Goal: Contribute content: Contribute content

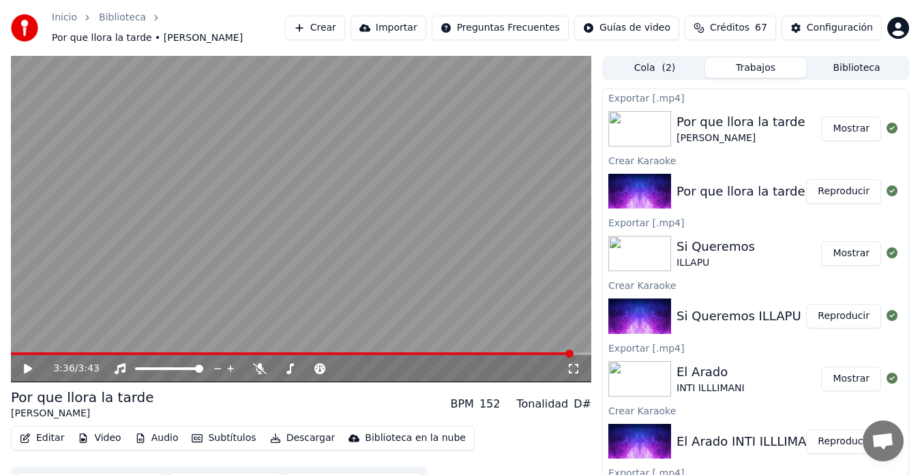
click at [827, 128] on button "Mostrar" at bounding box center [851, 129] width 60 height 25
click at [345, 20] on button "Crear" at bounding box center [315, 28] width 60 height 25
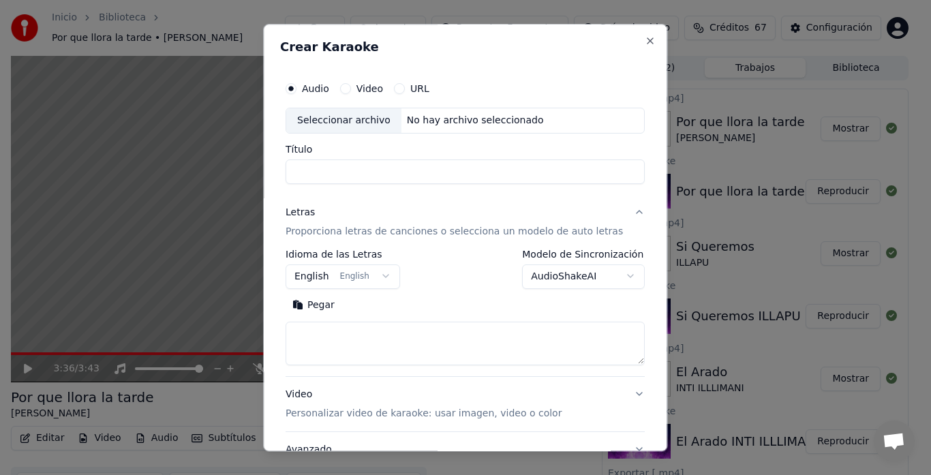
click at [331, 119] on div "Seleccionar archivo" at bounding box center [343, 120] width 115 height 25
drag, startPoint x: 344, startPoint y: 168, endPoint x: 260, endPoint y: 174, distance: 84.7
click at [260, 174] on body "**********" at bounding box center [460, 237] width 920 height 475
type input "**********"
click at [311, 250] on label "Idioma de las Letras" at bounding box center [343, 255] width 115 height 10
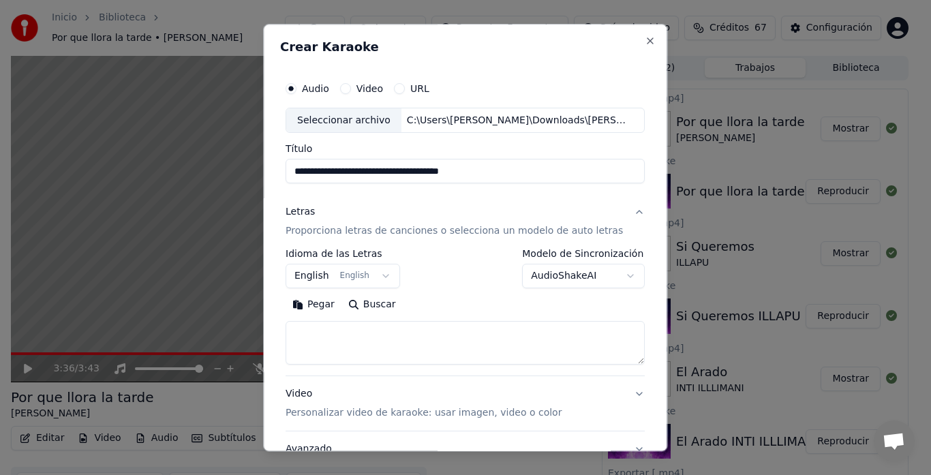
click at [311, 270] on button "English English" at bounding box center [343, 277] width 115 height 25
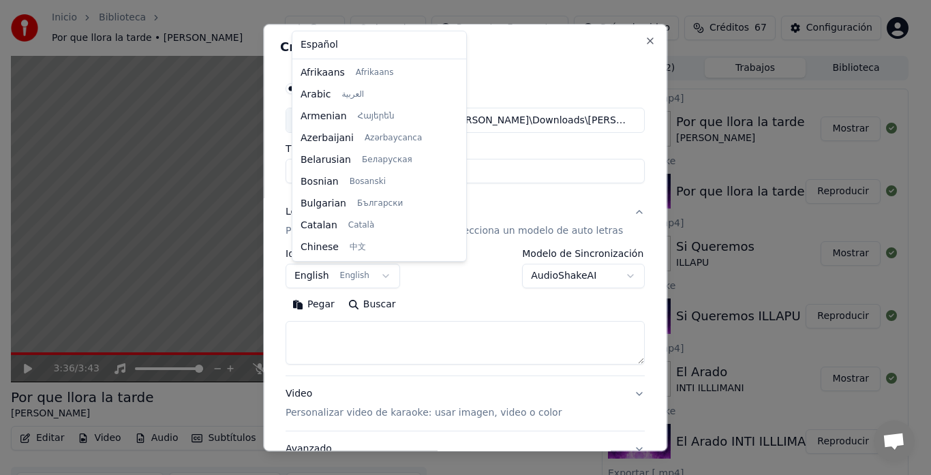
scroll to position [109, 0]
select select "**"
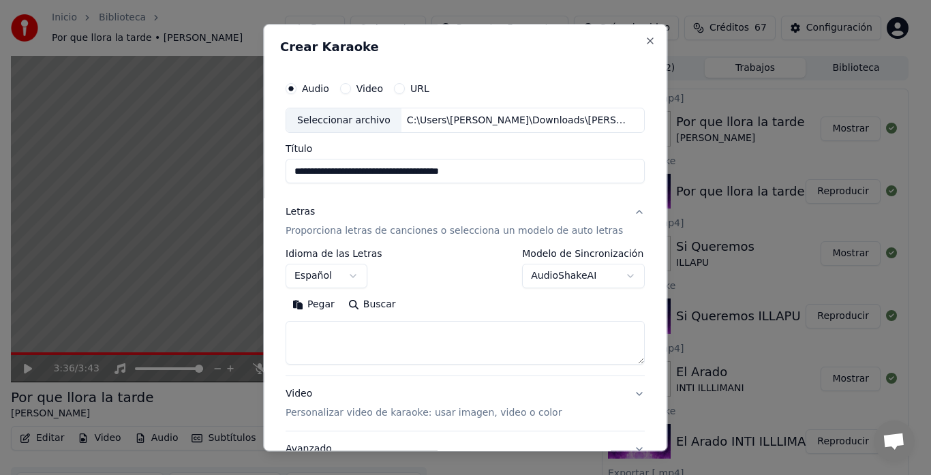
click at [328, 309] on button "Pegar" at bounding box center [314, 306] width 56 height 22
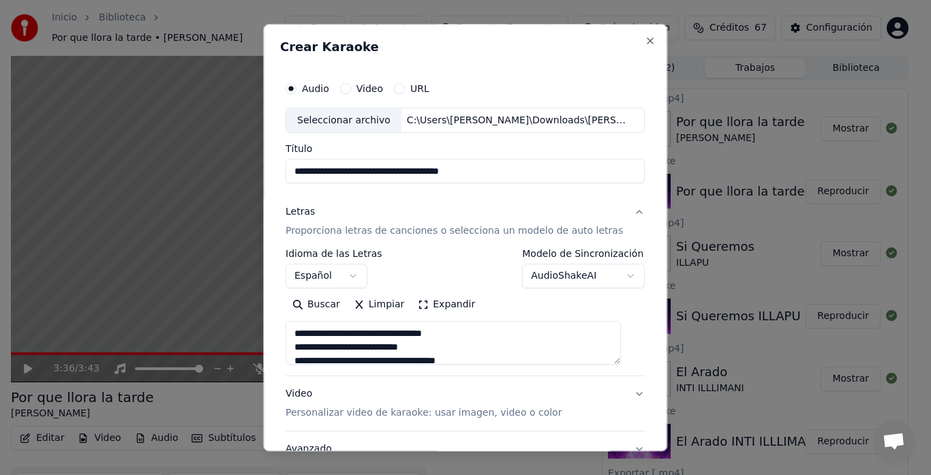
click at [449, 304] on button "Expandir" at bounding box center [447, 306] width 71 height 22
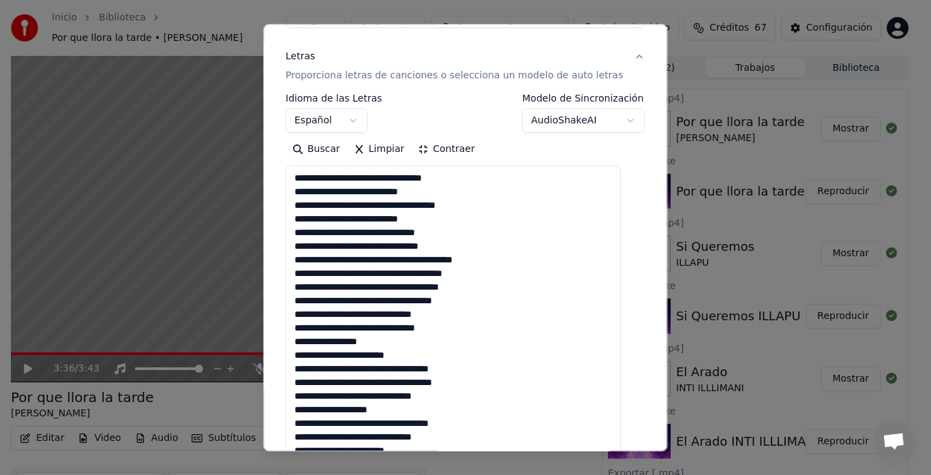
scroll to position [196, 0]
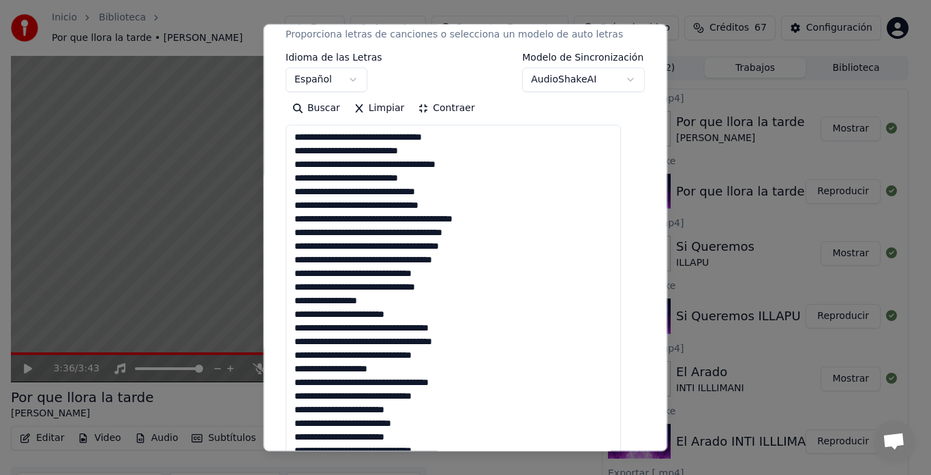
click at [471, 205] on textarea at bounding box center [453, 382] width 335 height 515
click at [460, 289] on textarea at bounding box center [453, 382] width 335 height 515
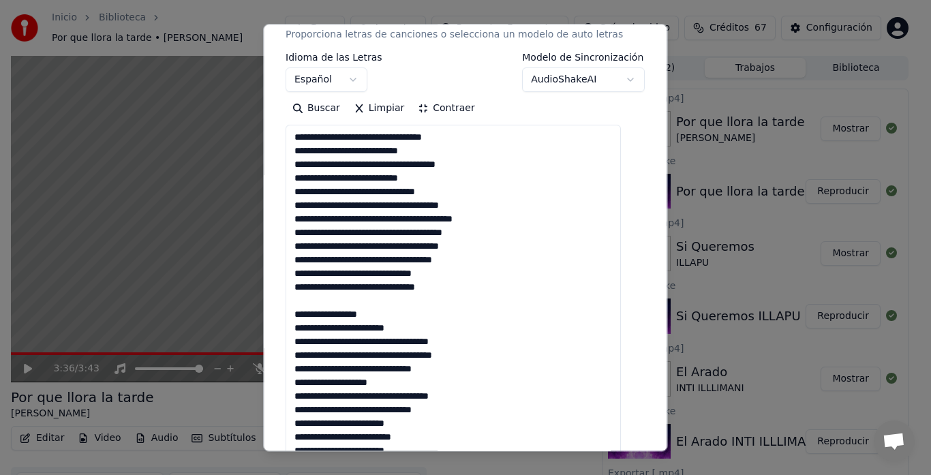
scroll to position [15, 0]
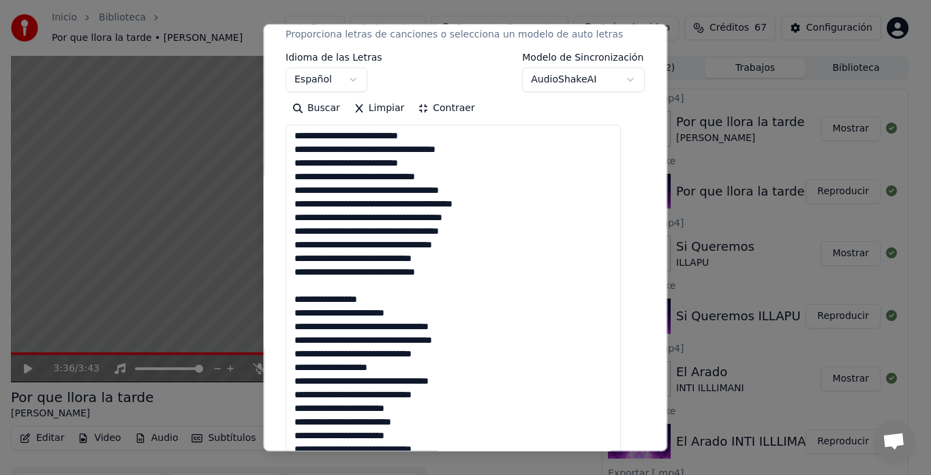
click at [429, 372] on textarea at bounding box center [453, 382] width 335 height 515
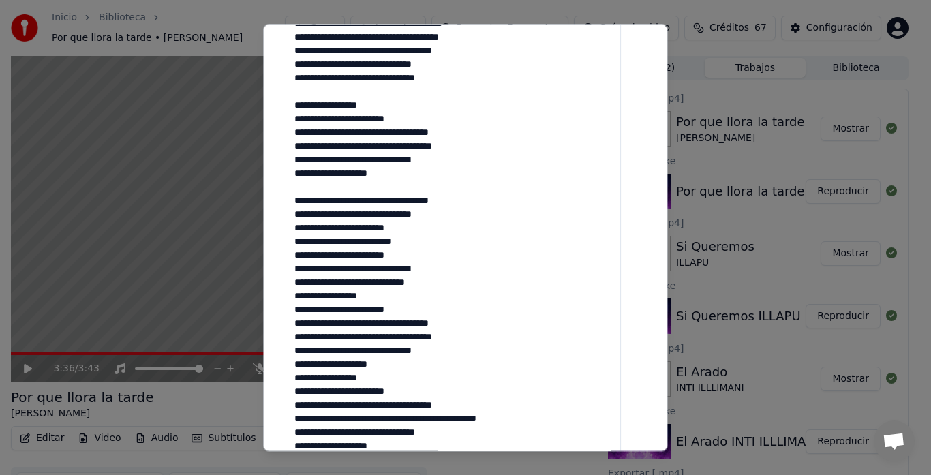
scroll to position [413, 0]
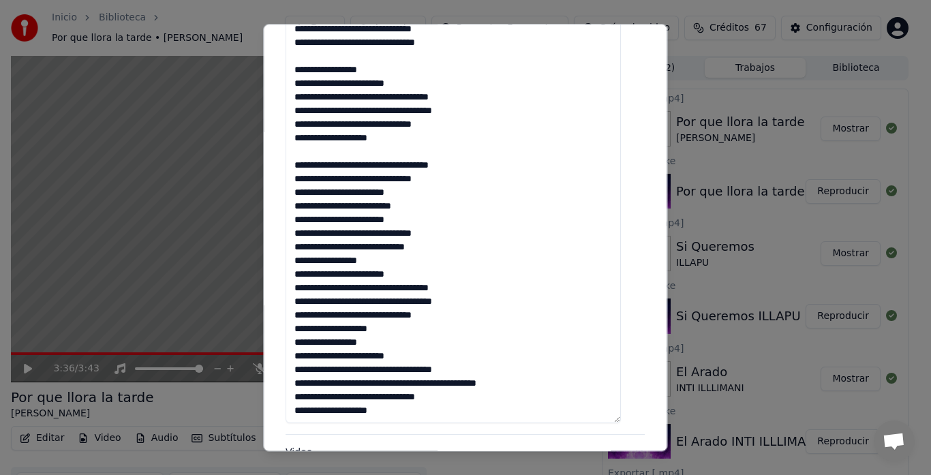
click at [468, 254] on textarea at bounding box center [453, 166] width 335 height 515
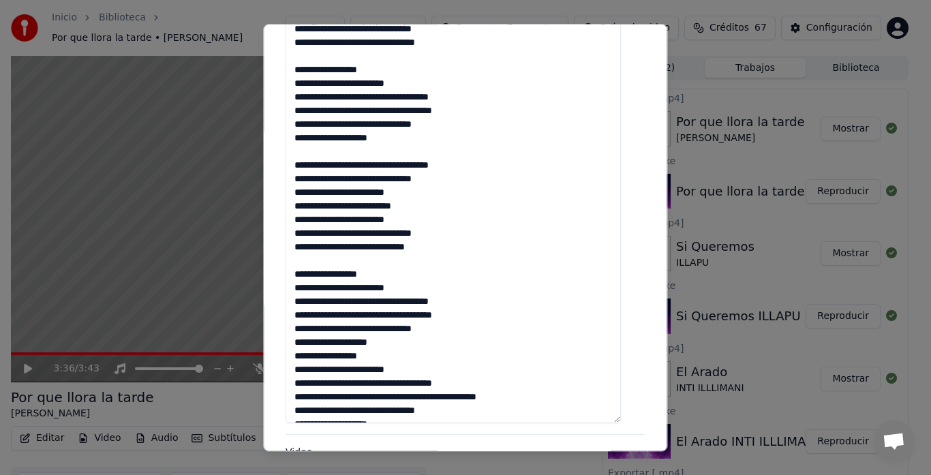
click at [419, 340] on textarea at bounding box center [453, 166] width 335 height 515
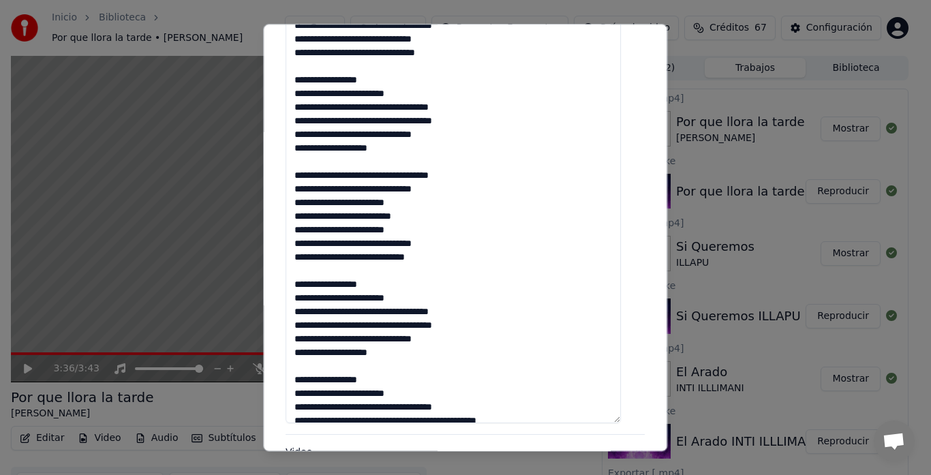
scroll to position [0, 0]
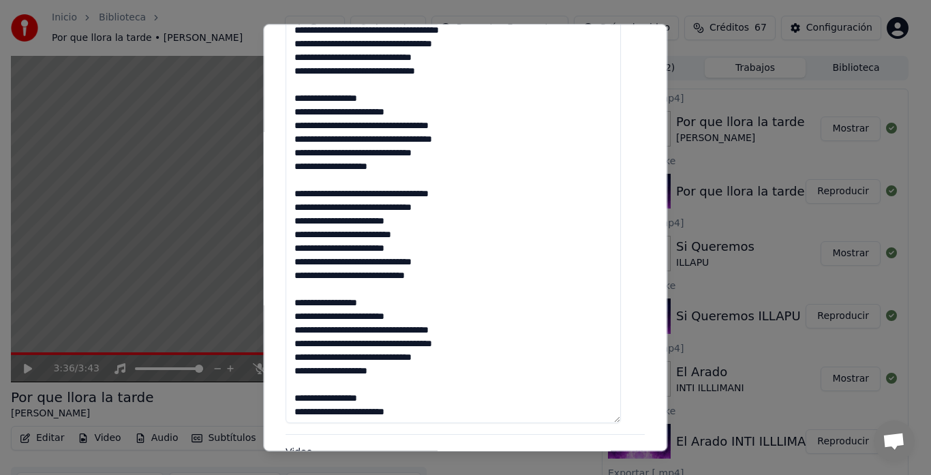
type textarea "**********"
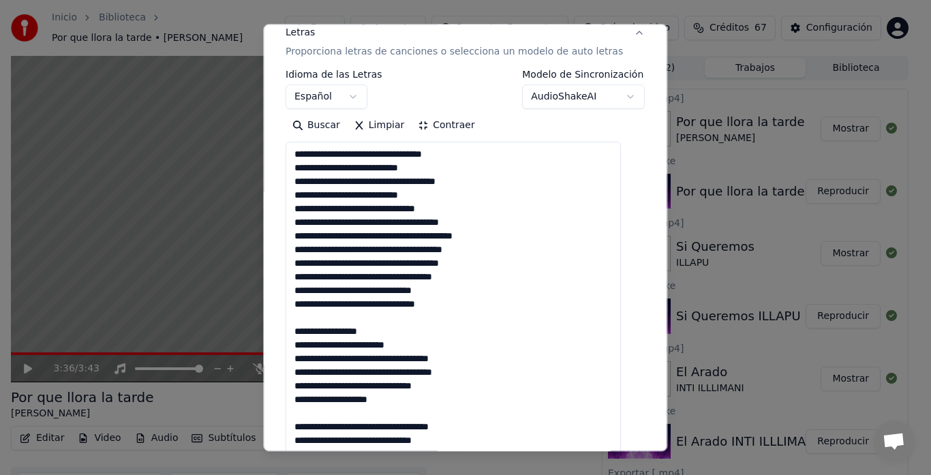
scroll to position [149, 0]
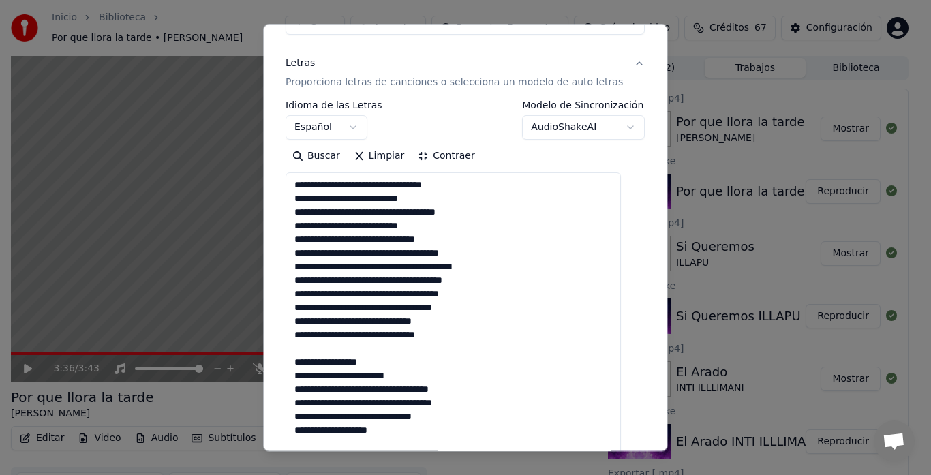
click at [464, 156] on button "Contraer" at bounding box center [447, 157] width 70 height 22
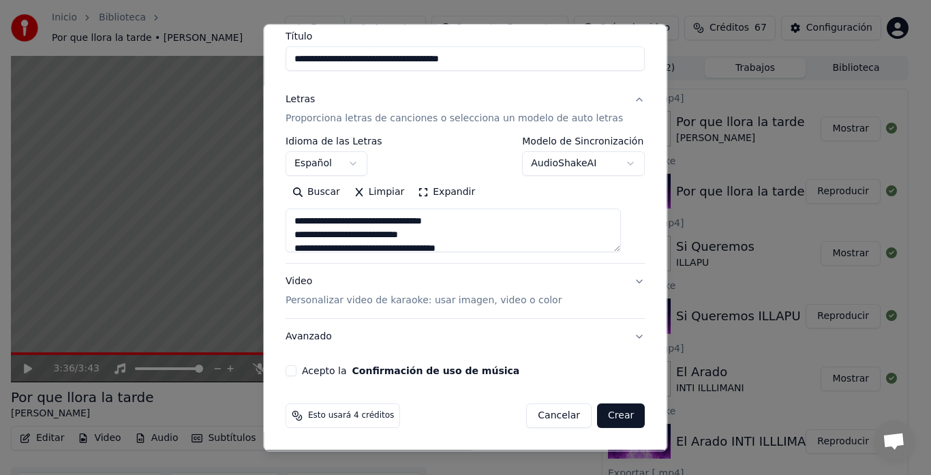
scroll to position [113, 0]
click at [305, 375] on div "Acepto la Confirmación de uso de música" at bounding box center [465, 371] width 359 height 11
click at [296, 365] on div "**********" at bounding box center [465, 169] width 370 height 425
click at [297, 372] on button "Acepto la Confirmación de uso de música" at bounding box center [291, 371] width 11 height 11
click at [615, 417] on button "Crear" at bounding box center [621, 416] width 48 height 25
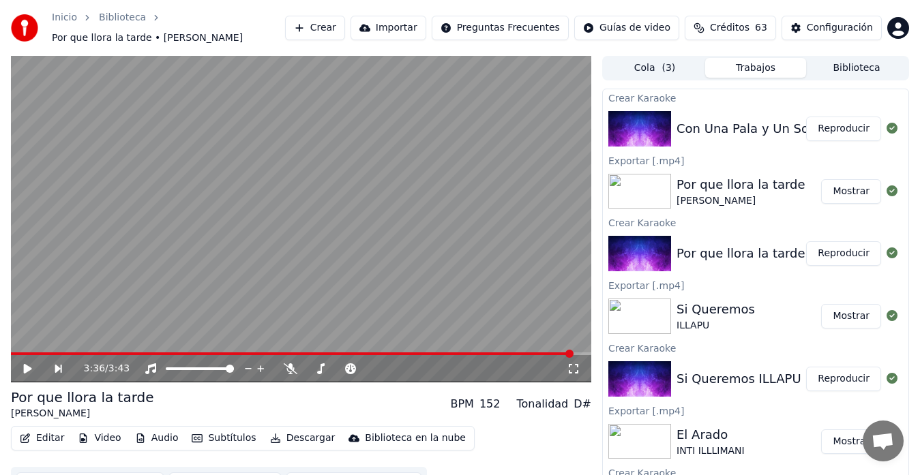
click at [23, 368] on icon at bounding box center [37, 368] width 31 height 11
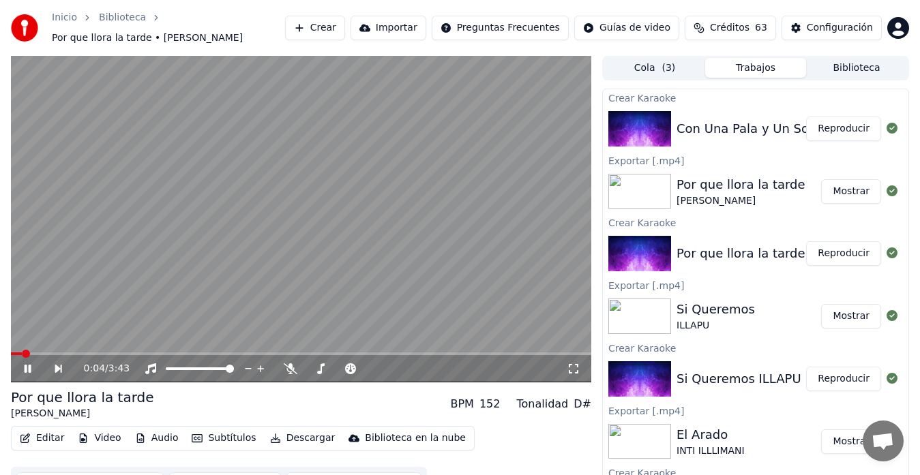
click at [828, 132] on button "Reproducir" at bounding box center [843, 129] width 75 height 25
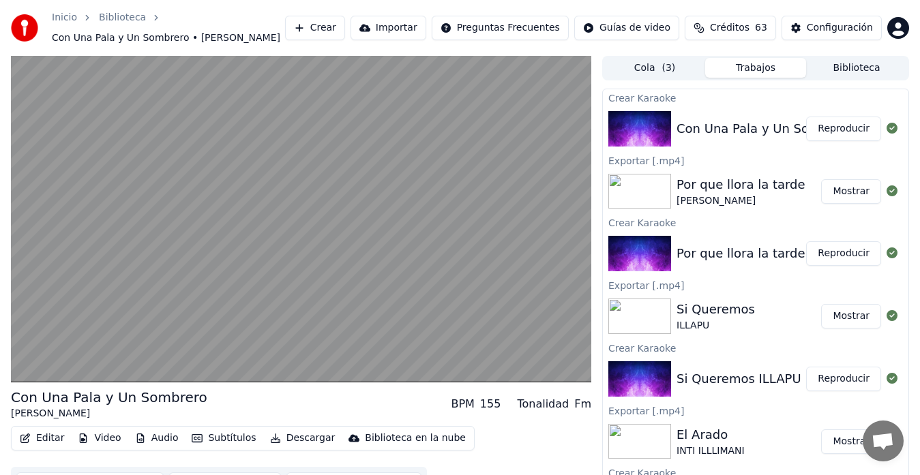
click at [275, 432] on button "Descargar" at bounding box center [303, 438] width 76 height 19
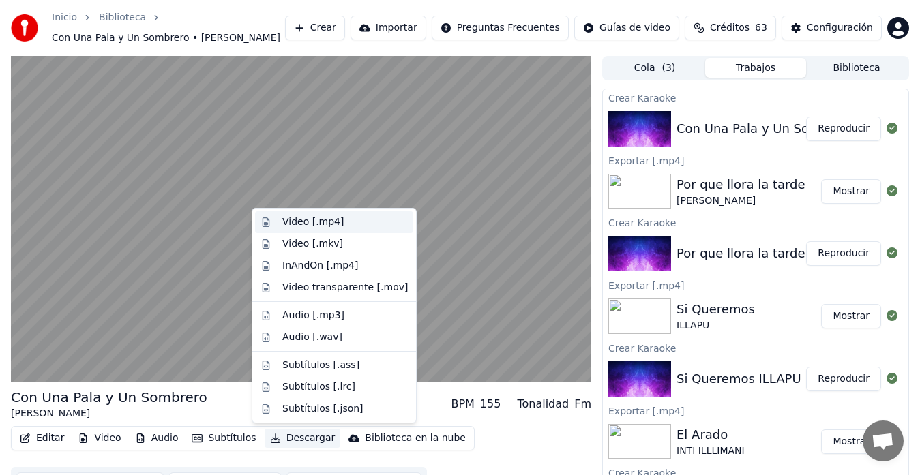
click at [299, 221] on div "Video [.mp4]" at bounding box center [312, 222] width 61 height 14
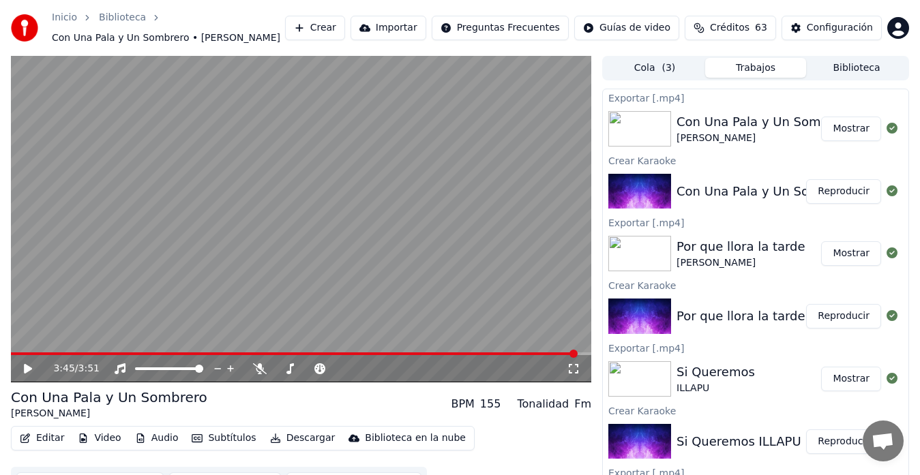
click at [837, 131] on button "Mostrar" at bounding box center [851, 129] width 60 height 25
click at [65, 16] on link "Inicio" at bounding box center [64, 18] width 25 height 14
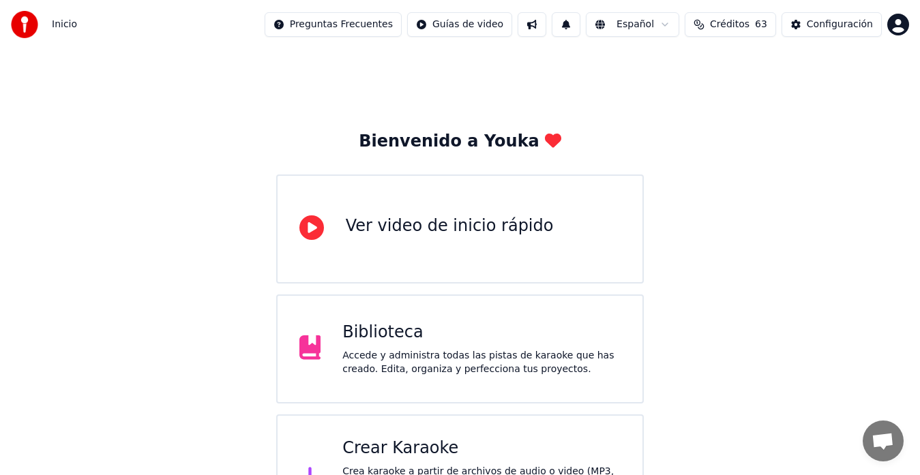
click at [370, 443] on div "Crear Karaoke" at bounding box center [481, 449] width 278 height 22
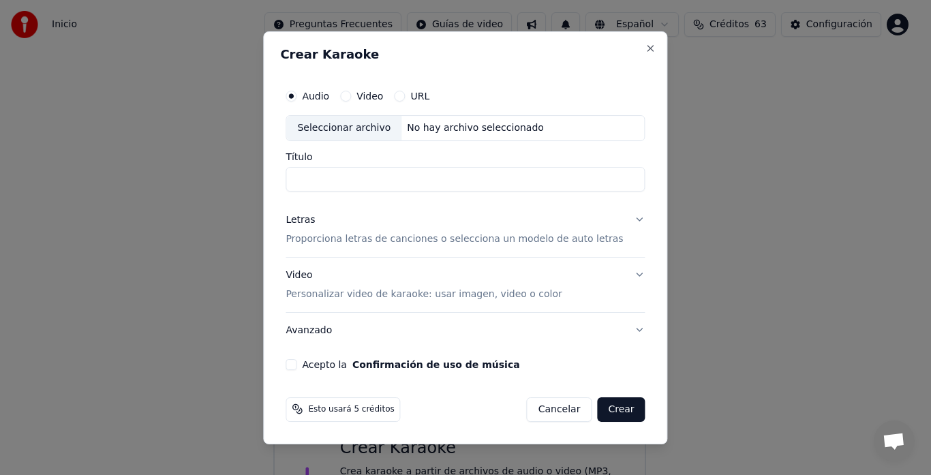
click at [335, 123] on div "Seleccionar archivo" at bounding box center [343, 128] width 115 height 25
click at [487, 178] on input "**********" at bounding box center [465, 179] width 359 height 25
type input "**********"
click at [303, 212] on button "Letras Proporciona letras de canciones o selecciona un modelo de auto letras" at bounding box center [465, 230] width 359 height 55
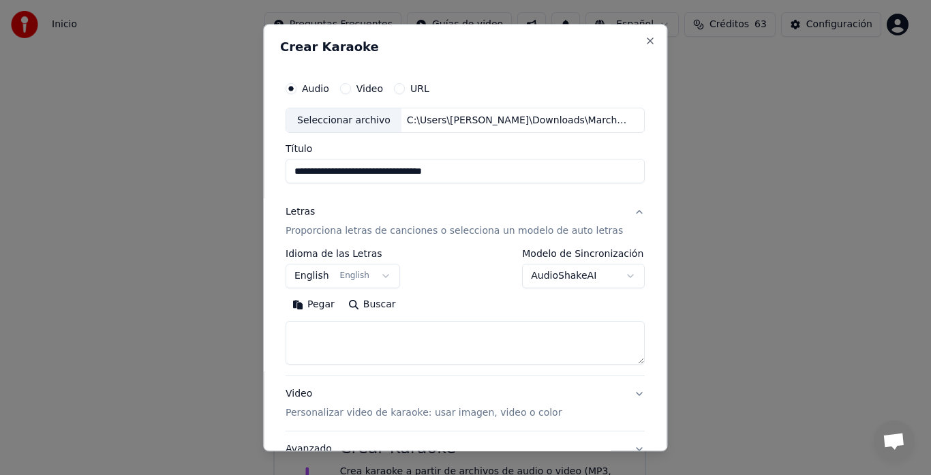
click at [309, 223] on div "Letras Proporciona letras de canciones o selecciona un modelo de auto letras" at bounding box center [455, 222] width 338 height 33
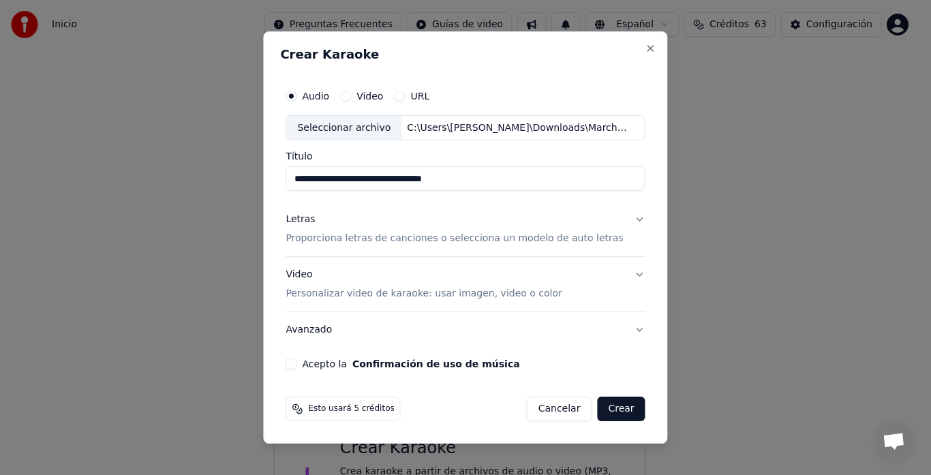
click at [312, 214] on div "Letras" at bounding box center [300, 220] width 29 height 14
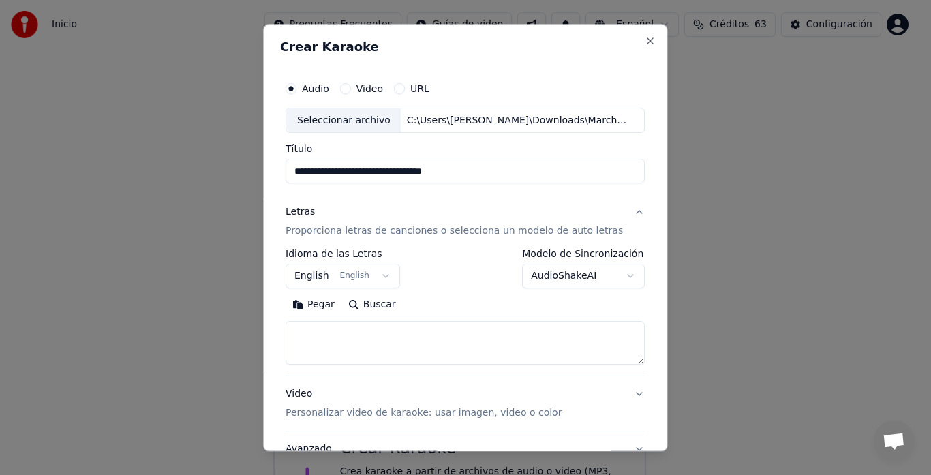
click at [307, 216] on div "Letras" at bounding box center [300, 213] width 29 height 14
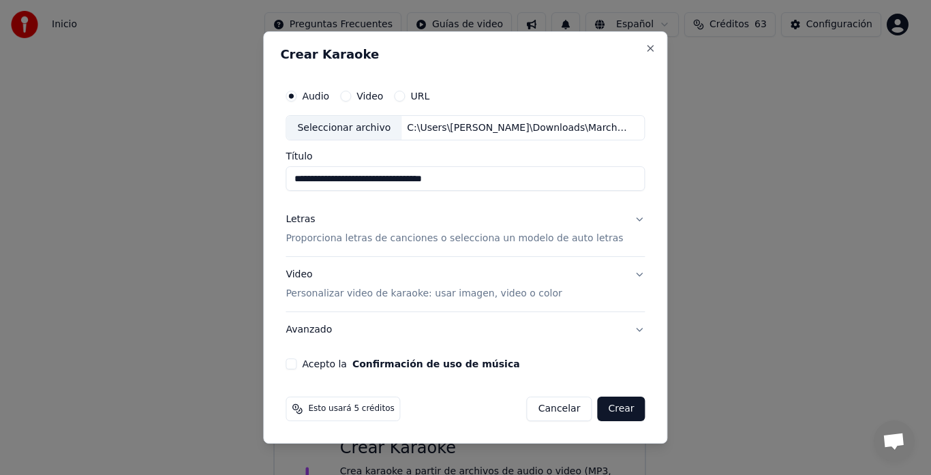
click at [307, 216] on div "Letras" at bounding box center [300, 220] width 29 height 14
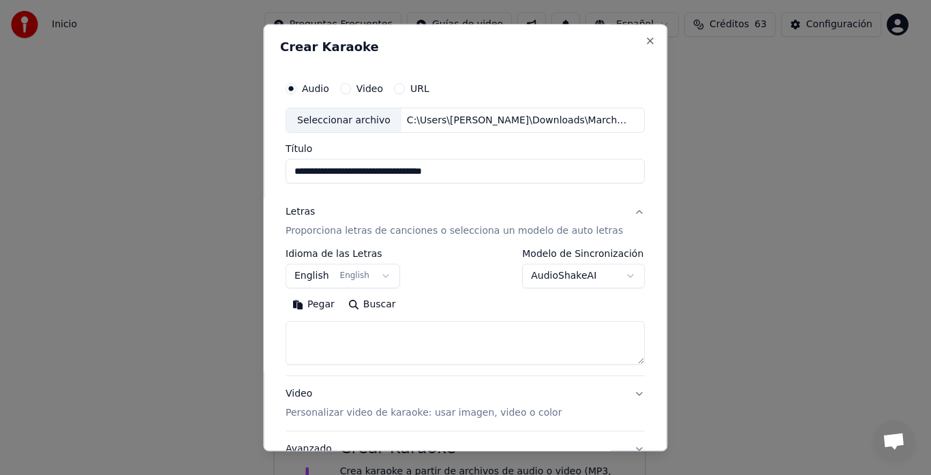
click at [333, 282] on button "English English" at bounding box center [343, 277] width 115 height 25
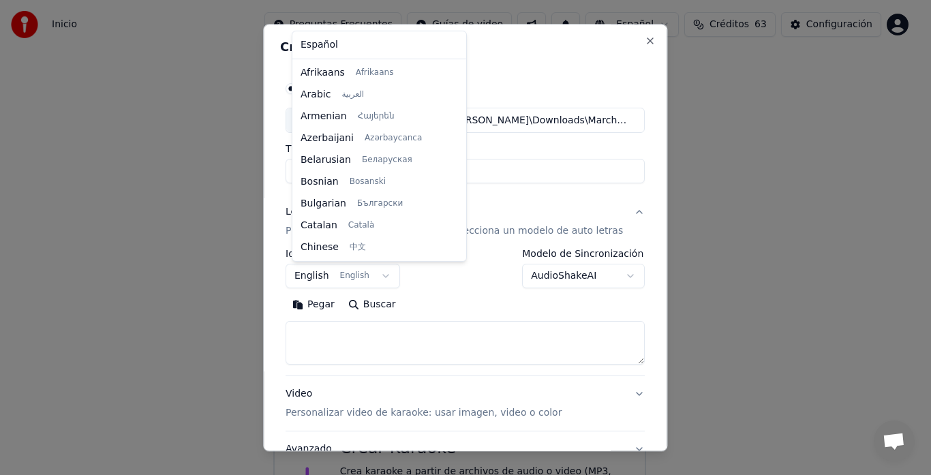
scroll to position [109, 0]
select select "**"
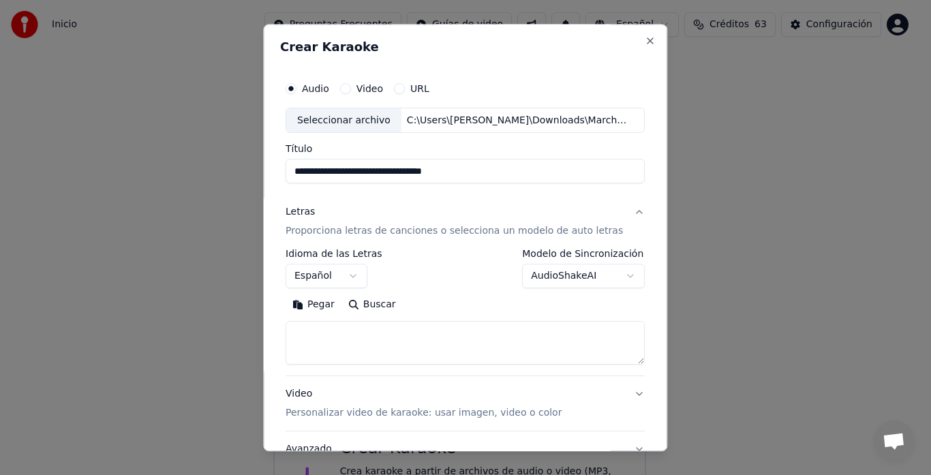
click at [325, 304] on button "Pegar" at bounding box center [314, 306] width 56 height 22
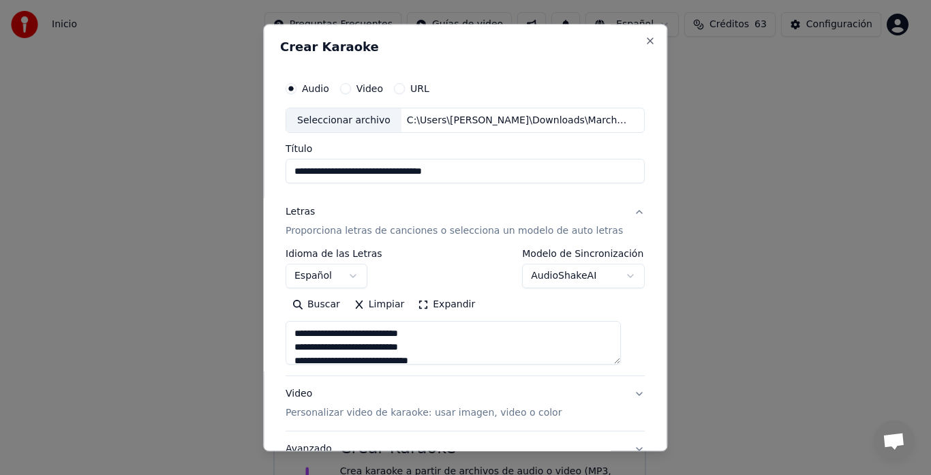
click at [458, 302] on button "Expandir" at bounding box center [447, 306] width 71 height 22
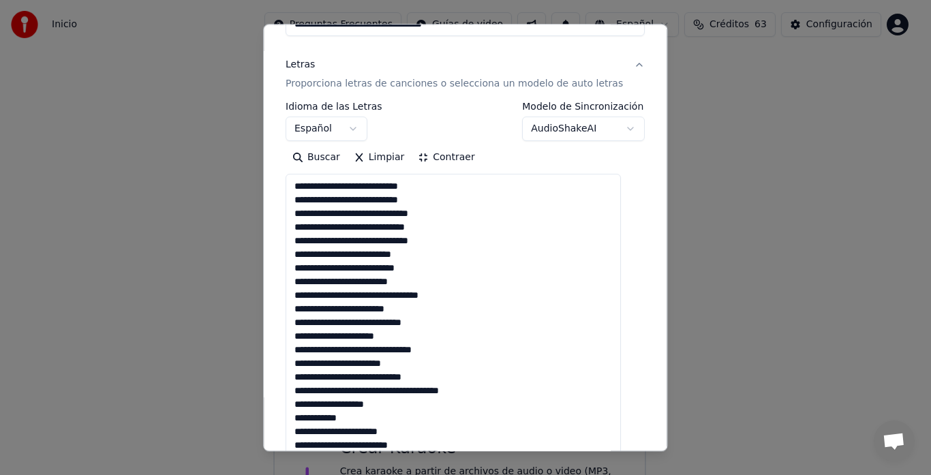
scroll to position [237, 0]
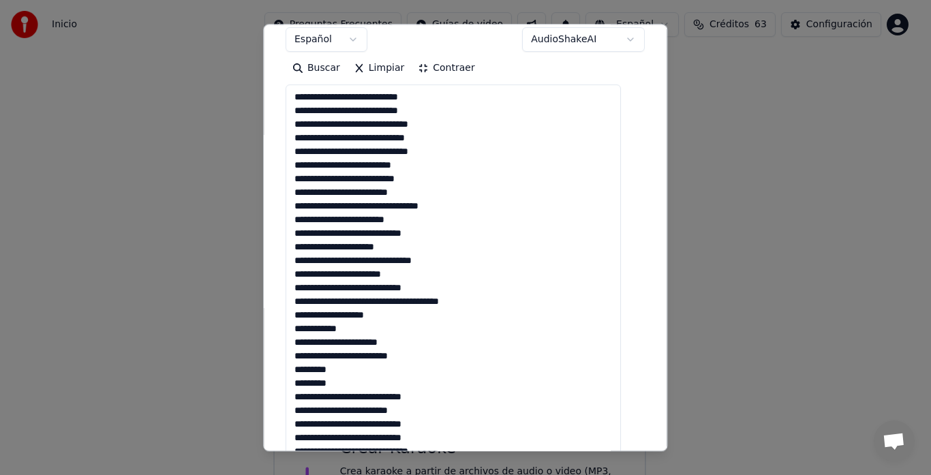
click at [423, 194] on textarea at bounding box center [453, 424] width 335 height 678
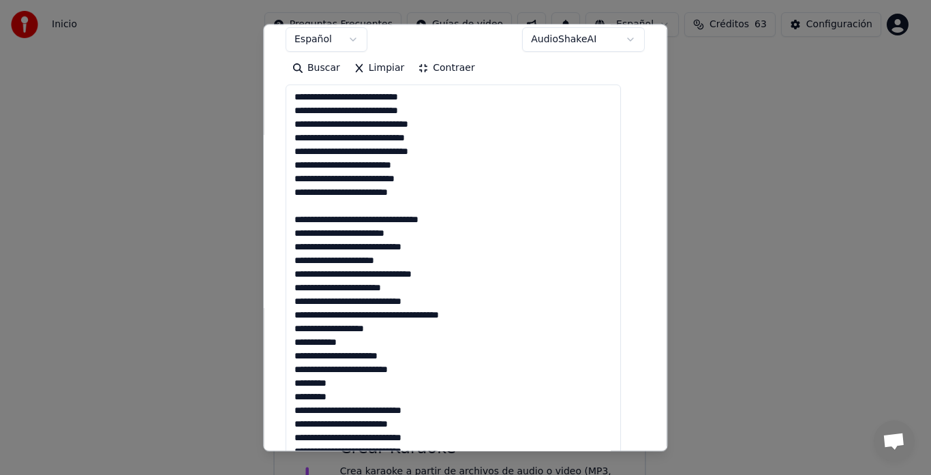
drag, startPoint x: 393, startPoint y: 263, endPoint x: 372, endPoint y: 316, distance: 56.6
click at [391, 264] on textarea at bounding box center [453, 424] width 335 height 678
drag, startPoint x: 372, startPoint y: 258, endPoint x: 365, endPoint y: 275, distance: 17.7
click at [372, 258] on textarea at bounding box center [453, 424] width 335 height 678
drag, startPoint x: 395, startPoint y: 260, endPoint x: 406, endPoint y: 325, distance: 65.7
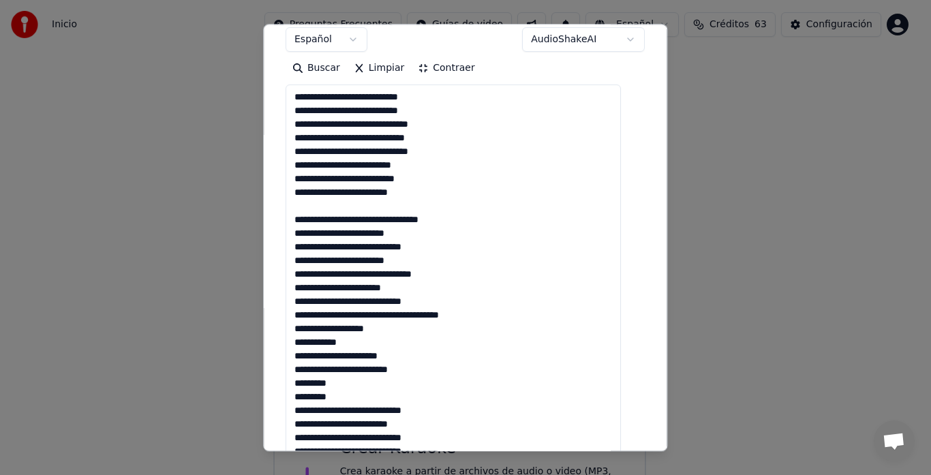
click at [395, 260] on textarea at bounding box center [453, 424] width 335 height 678
click at [386, 327] on textarea at bounding box center [453, 424] width 335 height 678
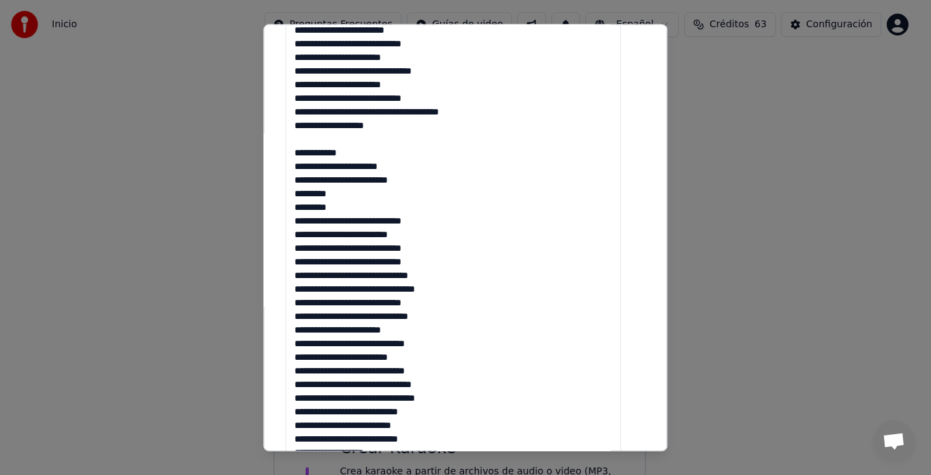
scroll to position [435, 0]
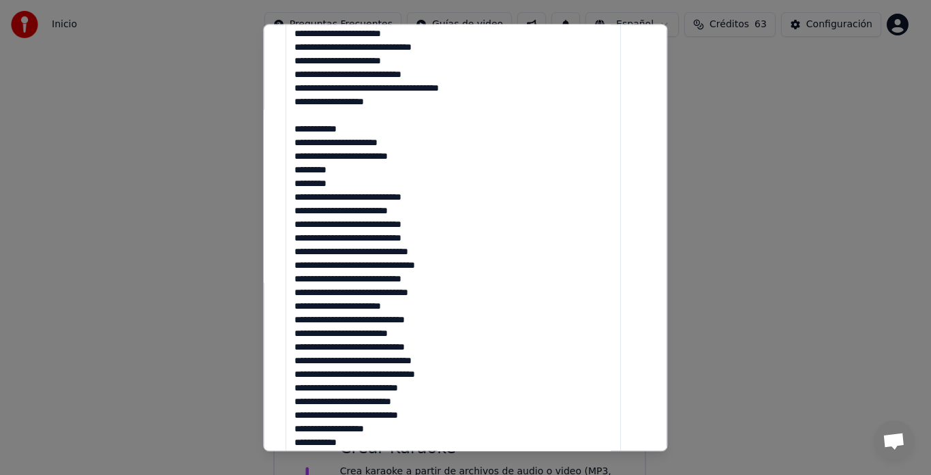
click at [363, 188] on textarea at bounding box center [453, 226] width 335 height 678
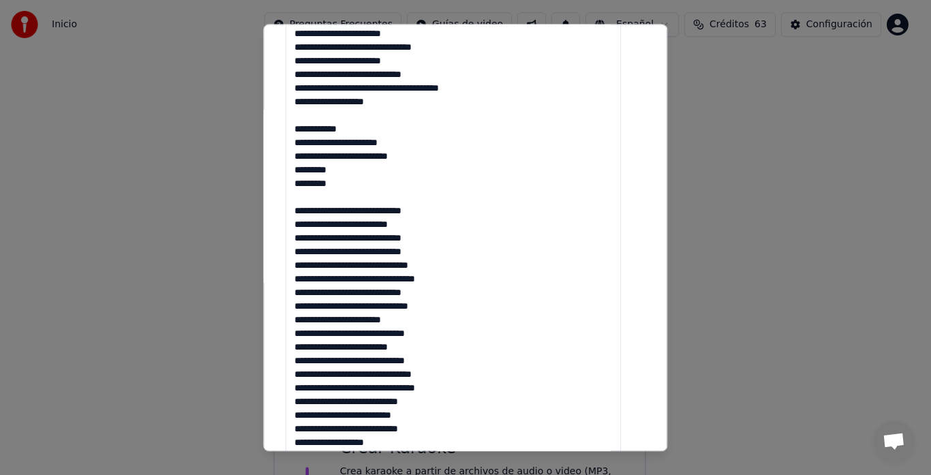
click at [460, 309] on textarea at bounding box center [453, 226] width 335 height 678
click at [399, 331] on textarea at bounding box center [453, 226] width 335 height 678
click at [343, 325] on textarea at bounding box center [453, 226] width 335 height 678
click at [433, 317] on textarea at bounding box center [453, 226] width 335 height 678
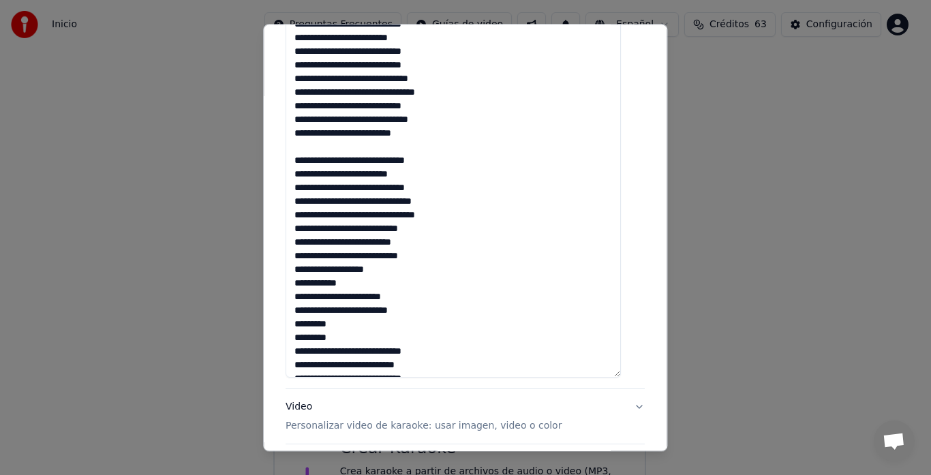
scroll to position [695, 0]
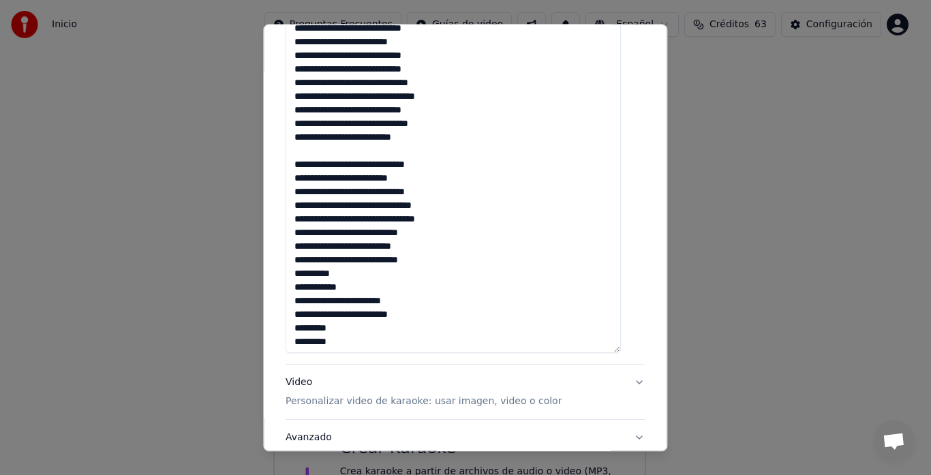
scroll to position [627, 0]
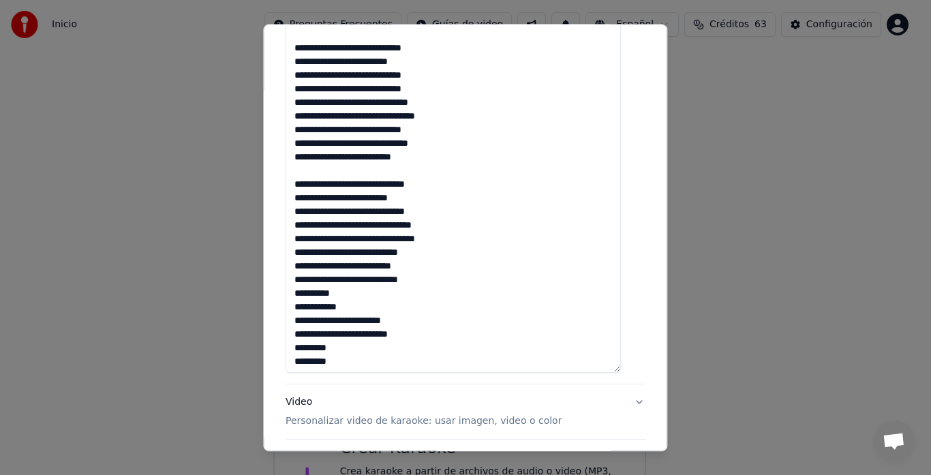
type textarea "**********"
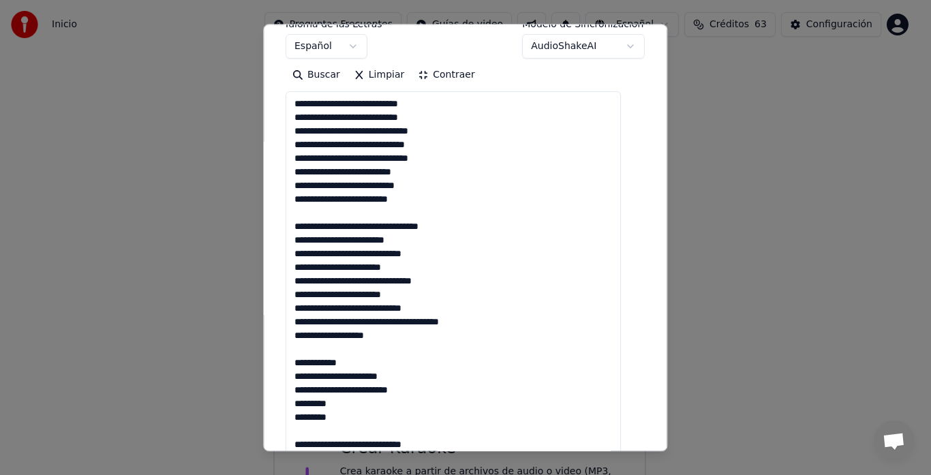
scroll to position [170, 0]
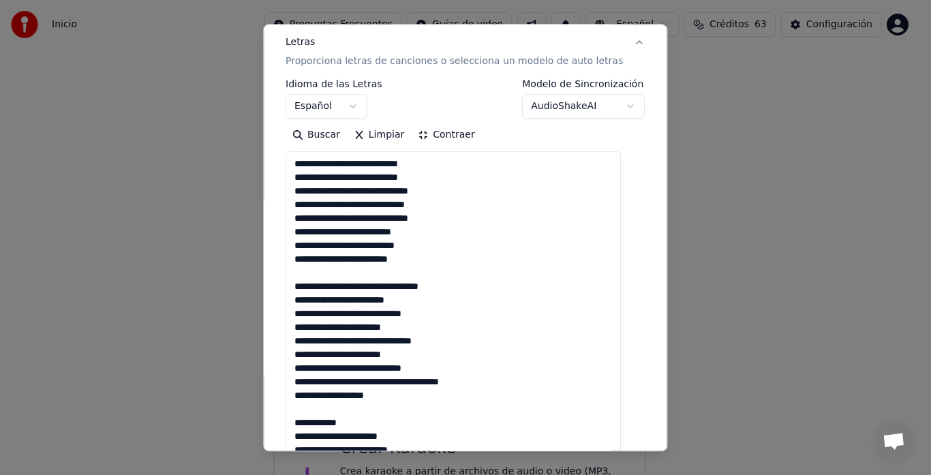
click at [463, 136] on button "Contraer" at bounding box center [447, 136] width 70 height 22
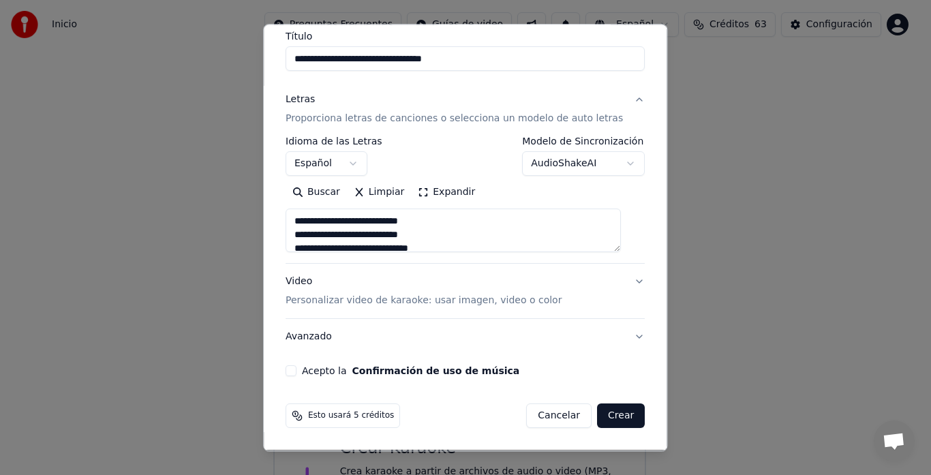
click at [293, 368] on button "Acepto la Confirmación de uso de música" at bounding box center [291, 371] width 11 height 11
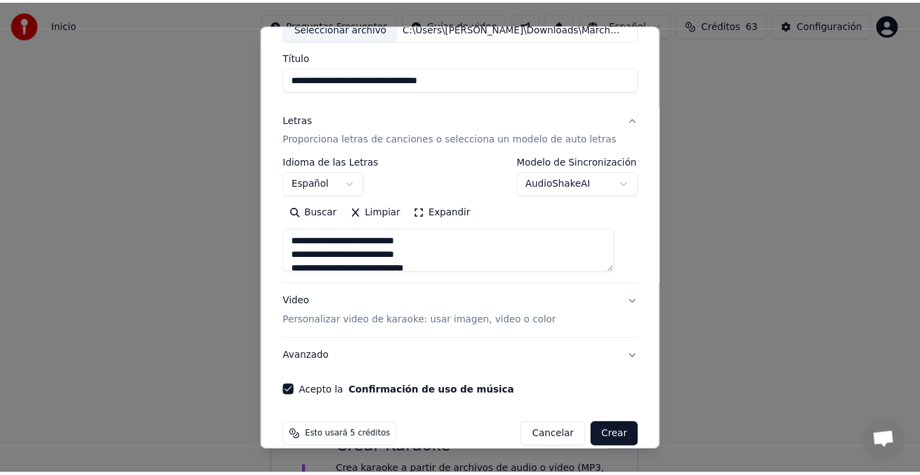
scroll to position [112, 0]
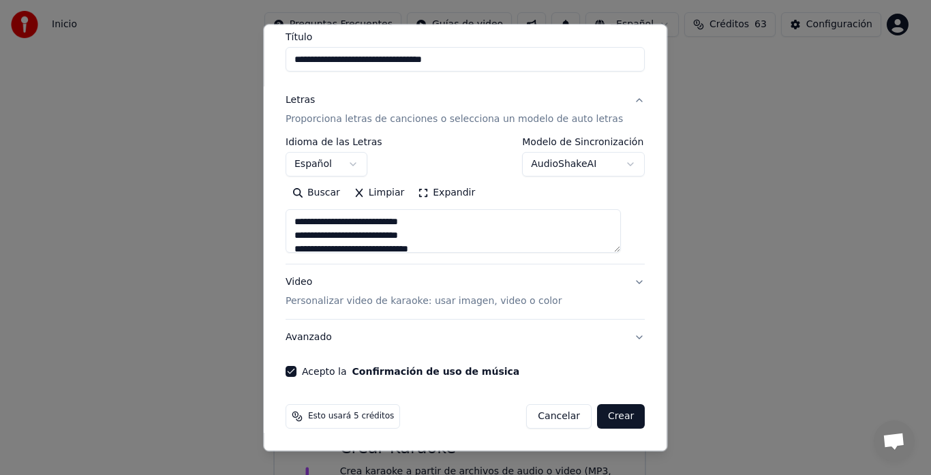
click at [601, 429] on button "Crear" at bounding box center [621, 417] width 48 height 25
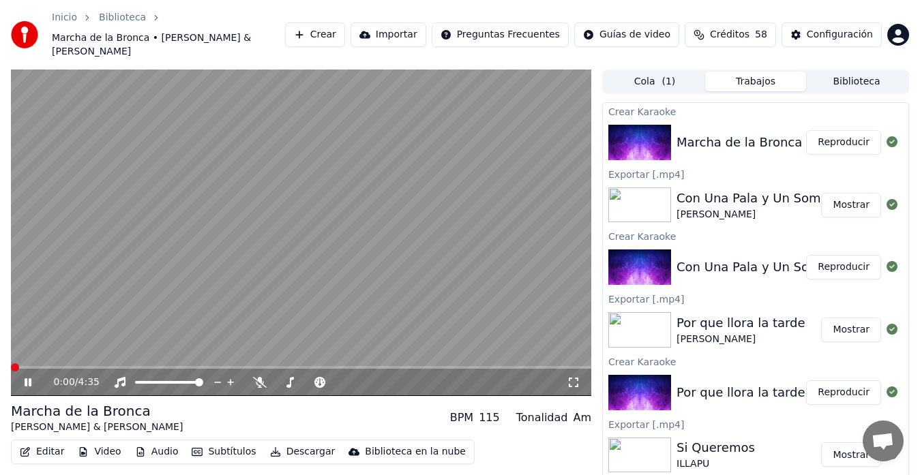
click at [11, 363] on span at bounding box center [15, 367] width 8 height 8
click at [11, 366] on span at bounding box center [11, 367] width 0 height 3
click at [249, 194] on video at bounding box center [301, 233] width 580 height 327
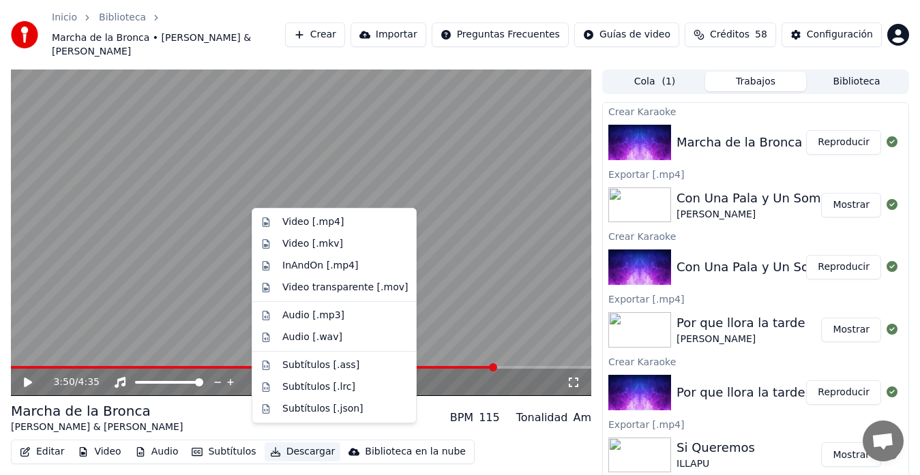
click at [291, 443] on button "Descargar" at bounding box center [303, 452] width 76 height 19
click at [347, 222] on div "Video [.mp4]" at bounding box center [344, 222] width 125 height 14
